Goal: Task Accomplishment & Management: Complete application form

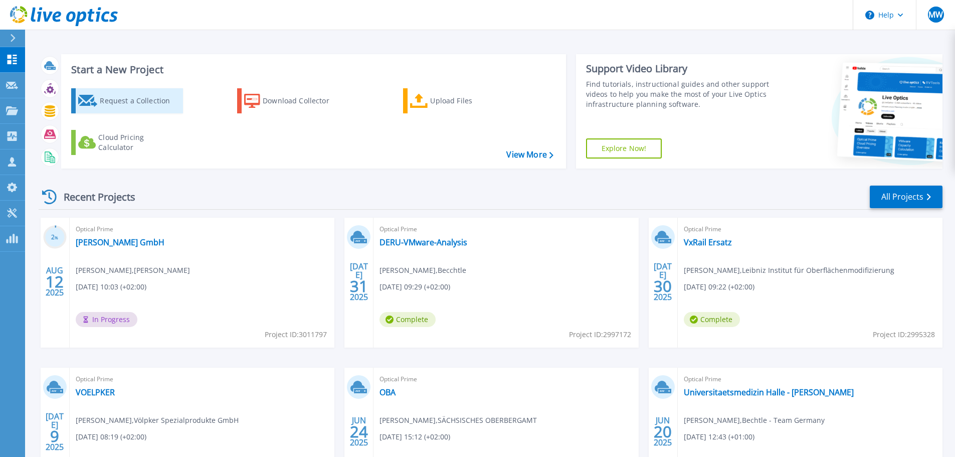
click at [104, 97] on div "Request a Collection" at bounding box center [140, 101] width 80 height 20
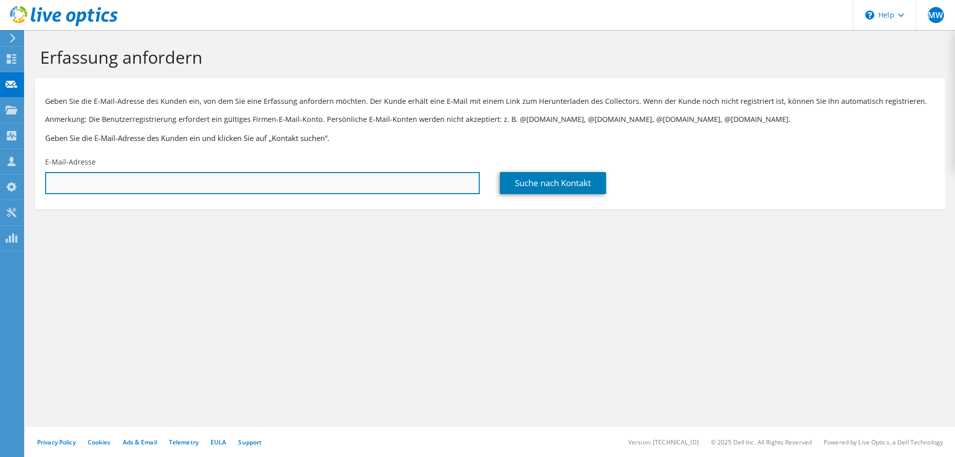
click at [308, 180] on input "text" at bounding box center [262, 183] width 435 height 22
paste input "[PERSON_NAME][EMAIL_ADDRESS][PERSON_NAME][DOMAIN_NAME]"
type input "[PERSON_NAME][EMAIL_ADDRESS][PERSON_NAME][DOMAIN_NAME]"
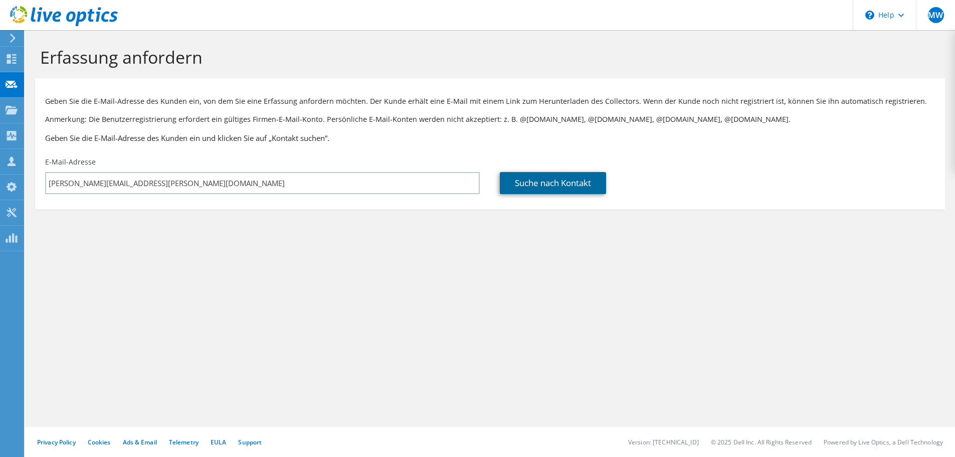
click at [556, 184] on link "Suche nach Kontakt" at bounding box center [553, 183] width 106 height 22
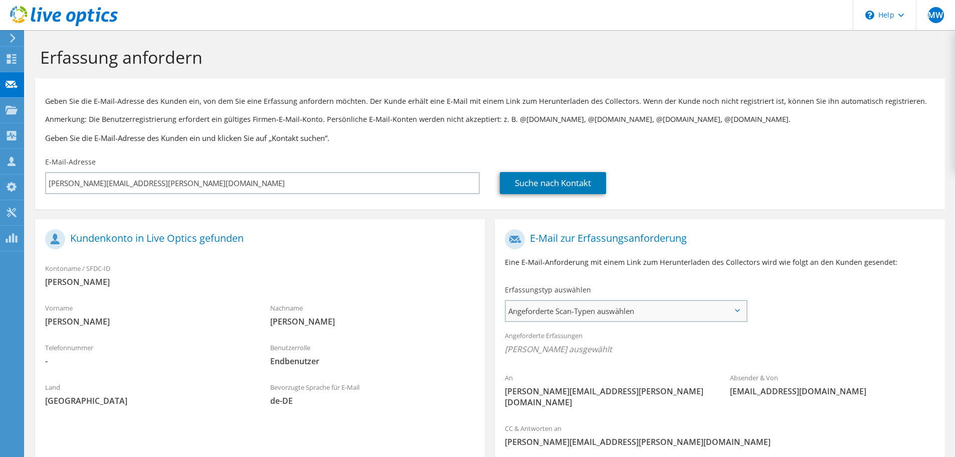
click at [612, 306] on span "Angeforderte Scan-Typen auswählen" at bounding box center [626, 311] width 240 height 20
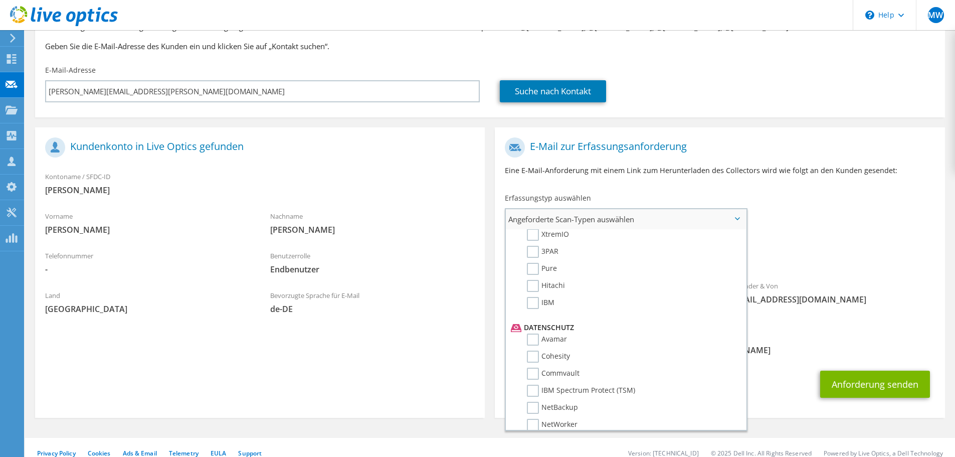
scroll to position [477, 0]
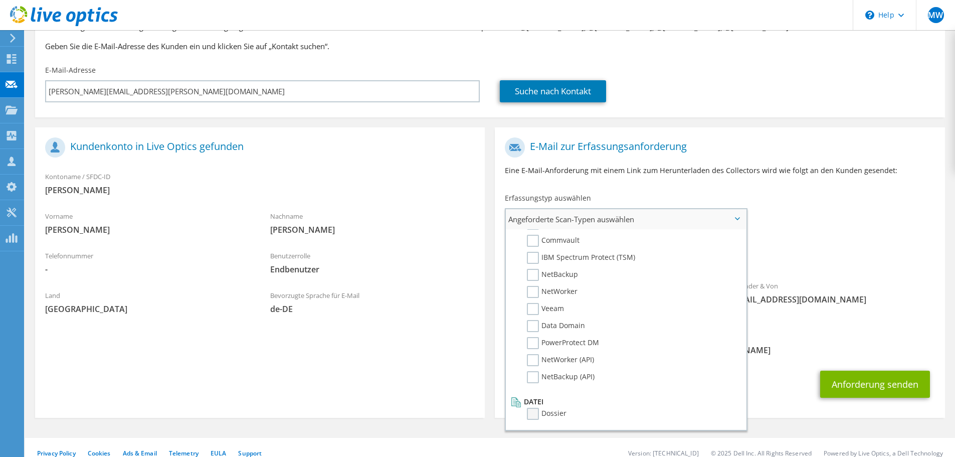
click at [537, 414] on label "Dossier" at bounding box center [547, 414] width 40 height 12
click at [0, 0] on input "Dossier" at bounding box center [0, 0] width 0 height 0
click at [868, 347] on span "[PERSON_NAME][EMAIL_ADDRESS][PERSON_NAME][DOMAIN_NAME]" at bounding box center [720, 352] width 430 height 11
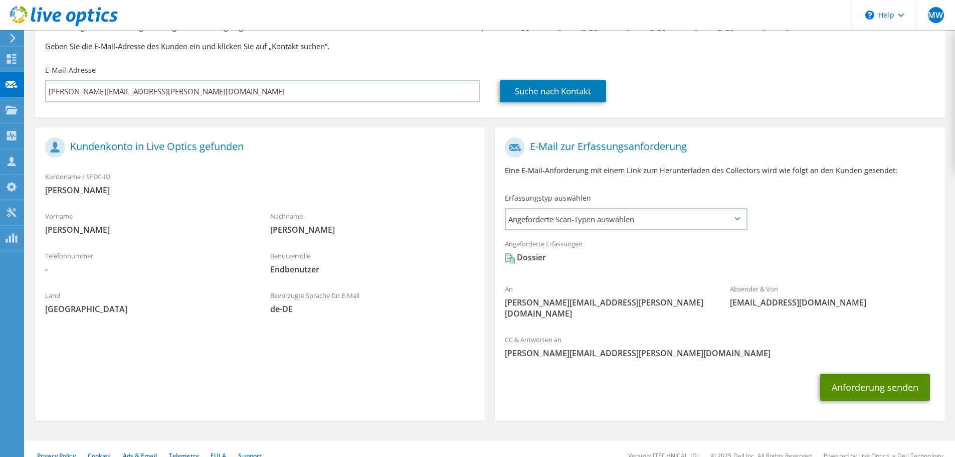
click at [868, 374] on button "Anforderung senden" at bounding box center [875, 387] width 110 height 27
